Goal: Transaction & Acquisition: Purchase product/service

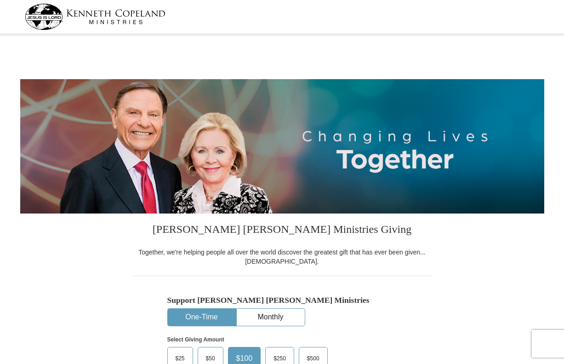
select select "SC"
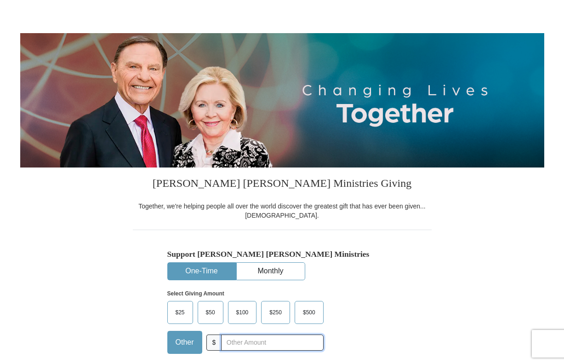
click at [235, 340] on input "text" at bounding box center [272, 342] width 102 height 16
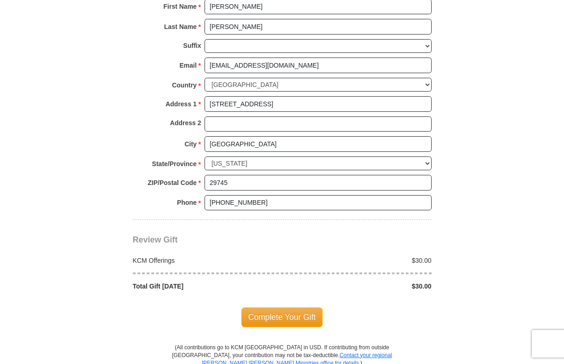
scroll to position [690, 0]
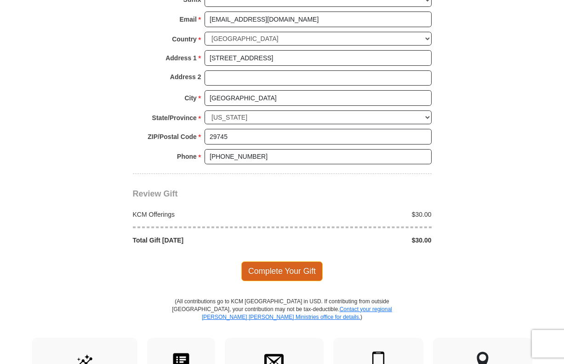
type input "30.00"
click at [264, 269] on span "Complete Your Gift" at bounding box center [281, 270] width 81 height 19
click at [0, 0] on div at bounding box center [0, 0] width 0 height 0
